Goal: Find specific page/section: Find specific page/section

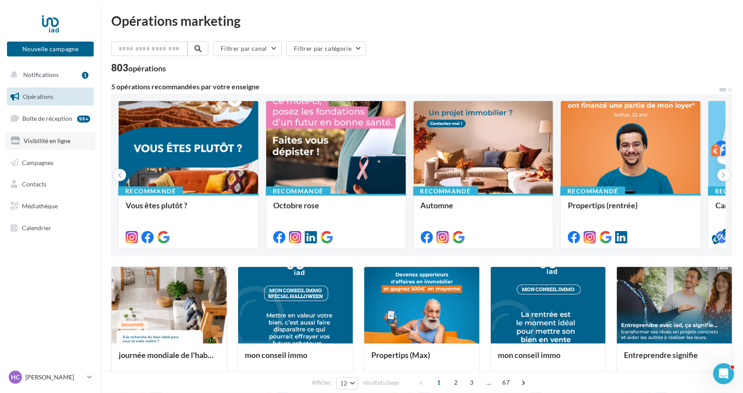
click at [53, 142] on span "Visibilité en ligne" at bounding box center [47, 140] width 47 height 7
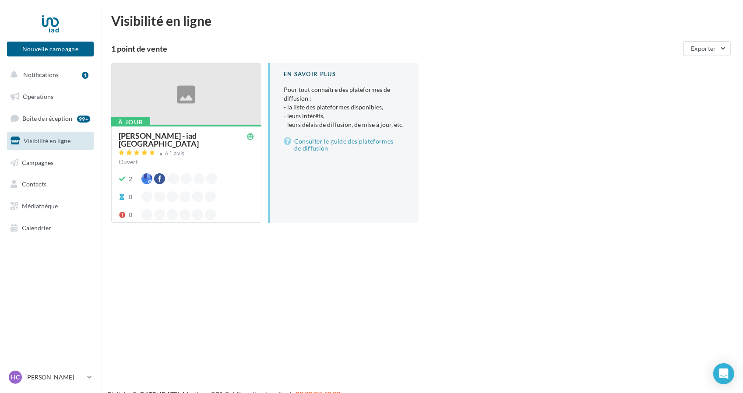
click at [143, 82] on div at bounding box center [186, 94] width 149 height 62
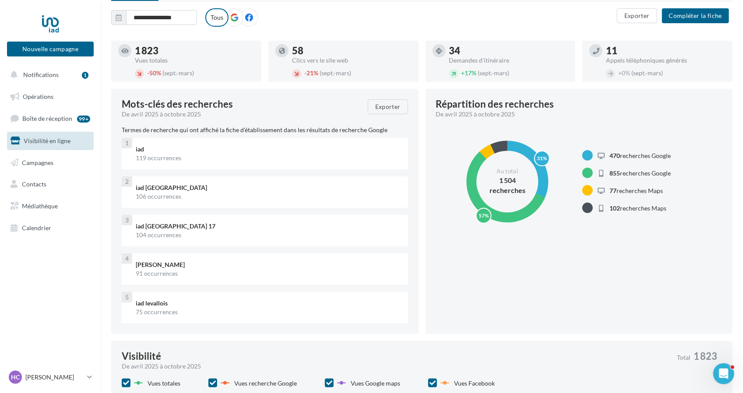
scroll to position [88, 0]
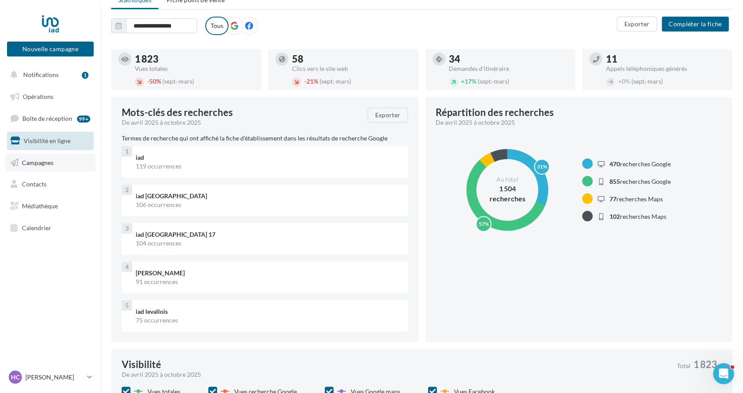
click at [46, 162] on span "Campagnes" at bounding box center [38, 162] width 32 height 7
